Goal: Task Accomplishment & Management: Manage account settings

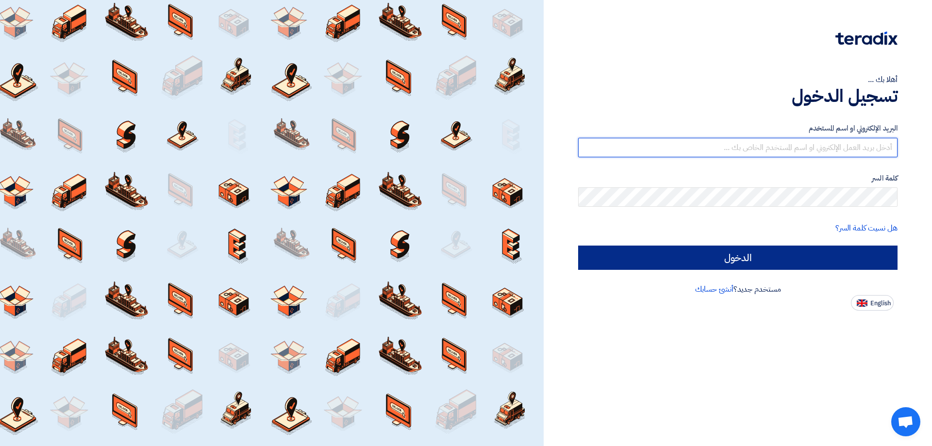
type input "[EMAIL_ADDRESS][DOMAIN_NAME]"
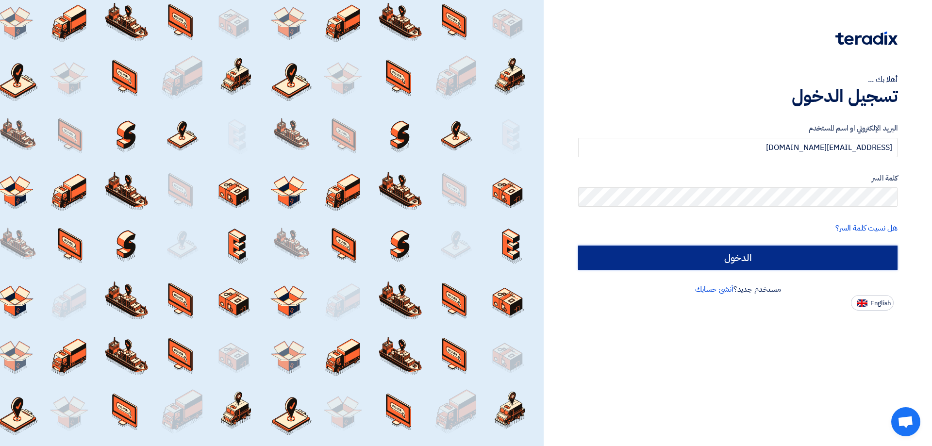
click at [805, 258] on input "الدخول" at bounding box center [737, 258] width 319 height 24
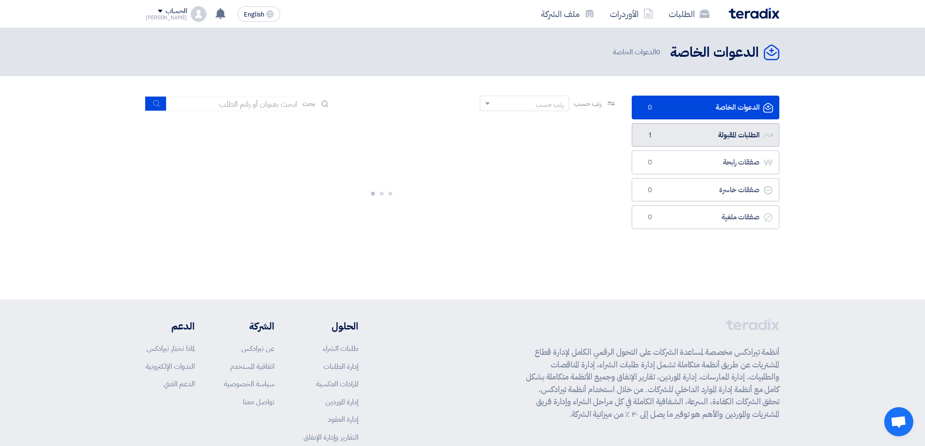
click at [706, 138] on link "الطلبات المقبولة الطلبات المقبولة 1" at bounding box center [706, 135] width 148 height 24
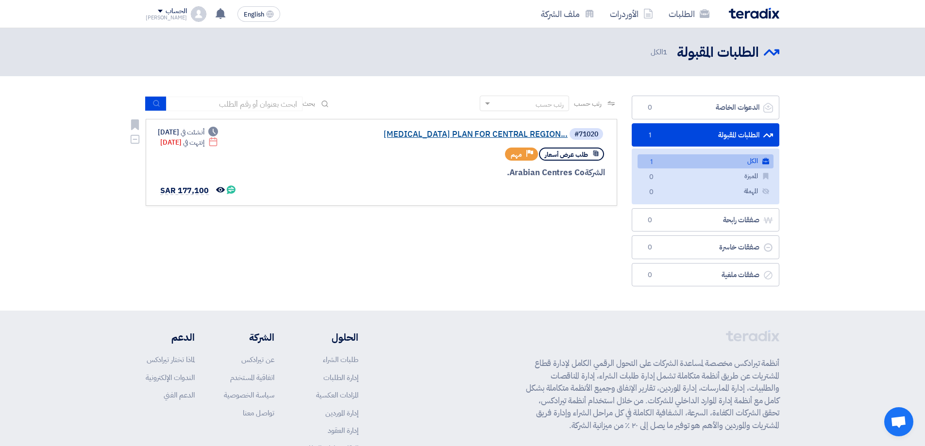
click at [522, 139] on link "[MEDICAL_DATA] PLAN FOR CENTRAL REGION..." at bounding box center [470, 134] width 194 height 9
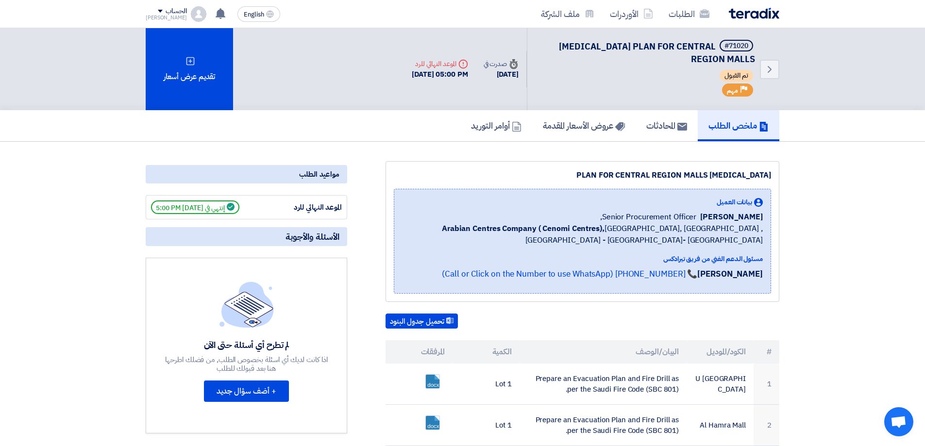
drag, startPoint x: 488, startPoint y: 261, endPoint x: 452, endPoint y: 67, distance: 197.1
click at [670, 125] on h5 "المحادثات" at bounding box center [666, 125] width 41 height 11
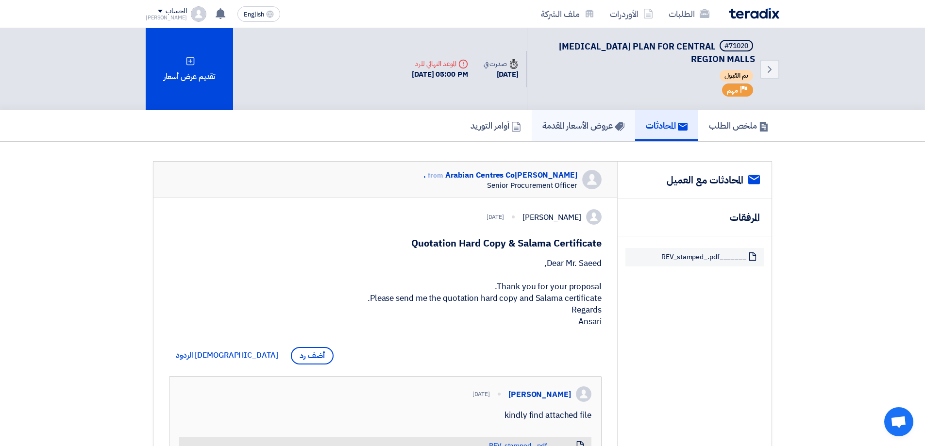
click at [600, 128] on h5 "عروض الأسعار المقدمة" at bounding box center [583, 125] width 82 height 11
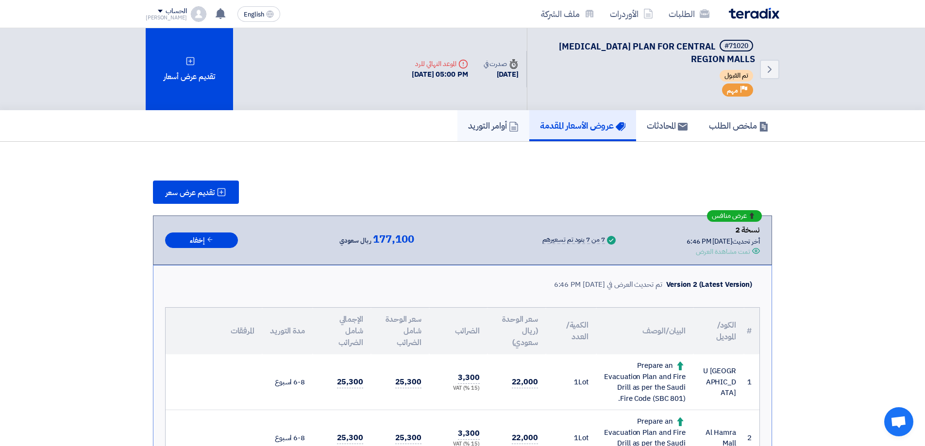
click at [499, 132] on link "أوامر التوريد" at bounding box center [493, 125] width 72 height 31
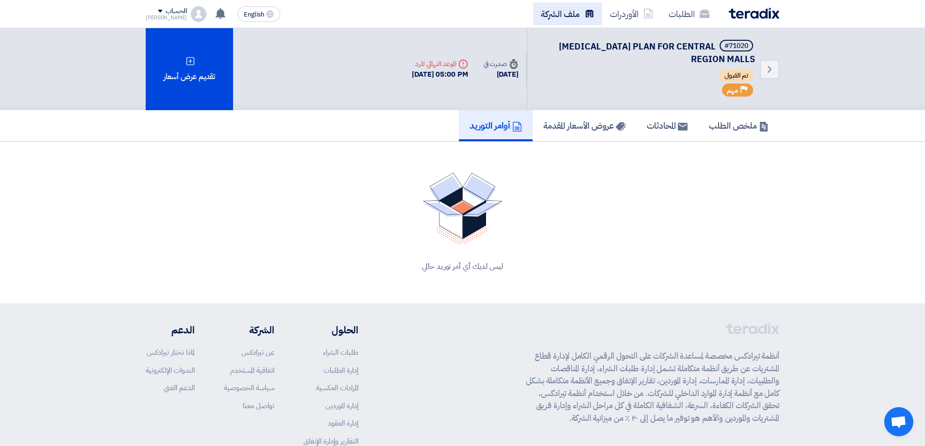
click at [584, 11] on link "ملف الشركة" at bounding box center [567, 13] width 69 height 23
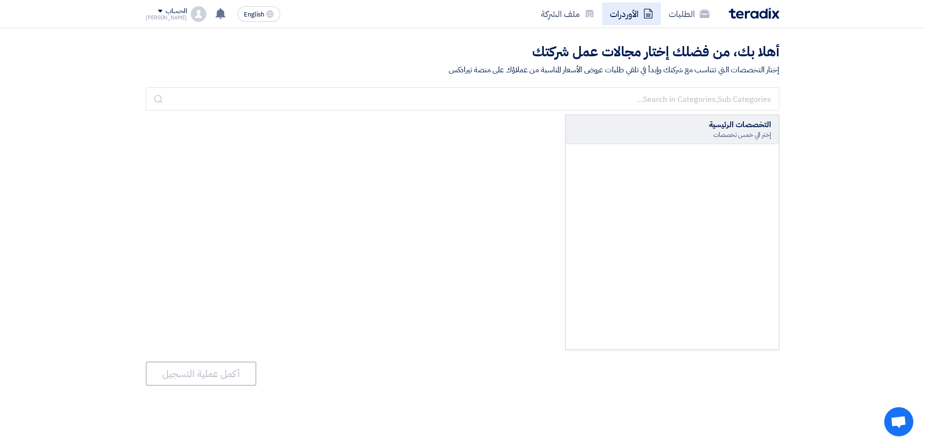
click at [621, 17] on link "الأوردرات" at bounding box center [631, 13] width 59 height 23
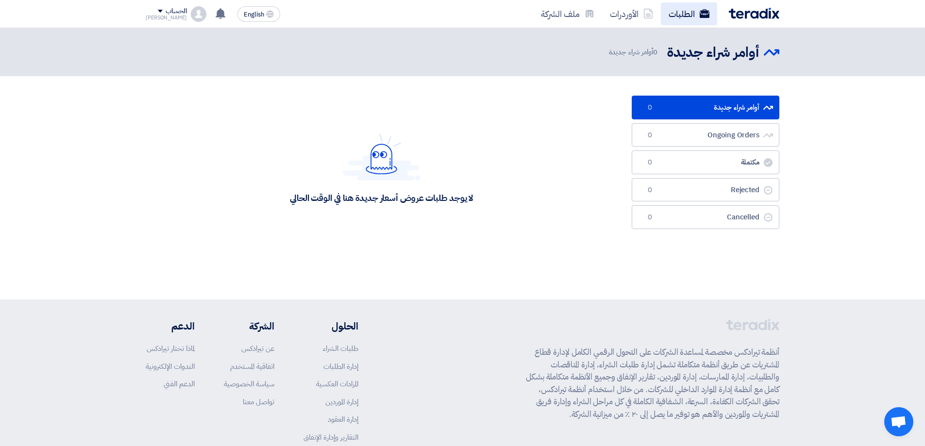
click at [700, 7] on link "الطلبات" at bounding box center [689, 13] width 56 height 23
